Goal: Task Accomplishment & Management: Use online tool/utility

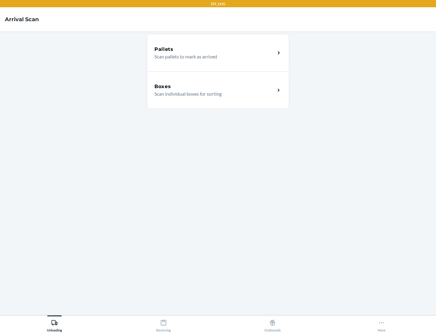
click at [215, 87] on div "Boxes" at bounding box center [215, 86] width 121 height 7
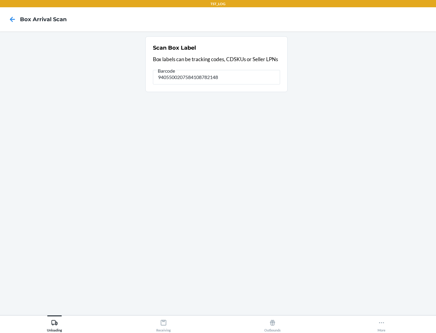
type input "9405500207584108782148"
